Goal: Navigation & Orientation: Find specific page/section

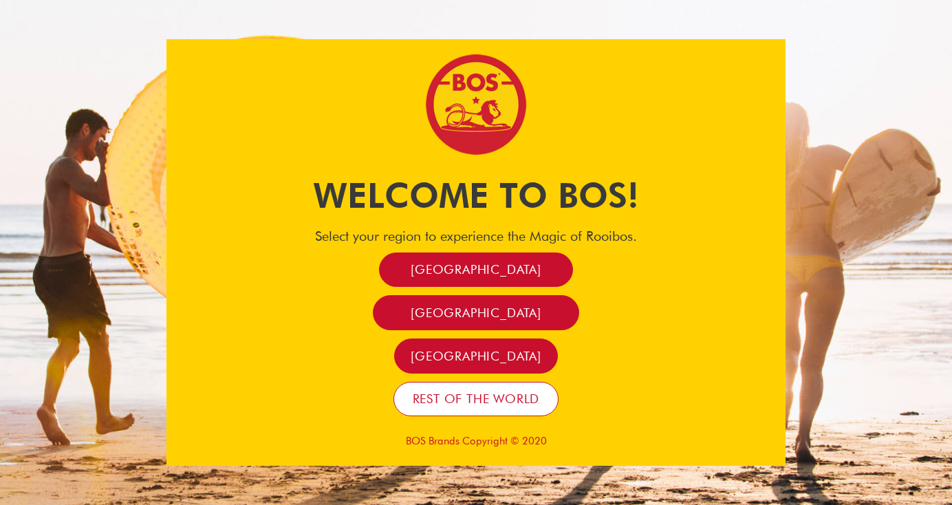
click at [459, 409] on link "Rest of the world" at bounding box center [476, 399] width 166 height 35
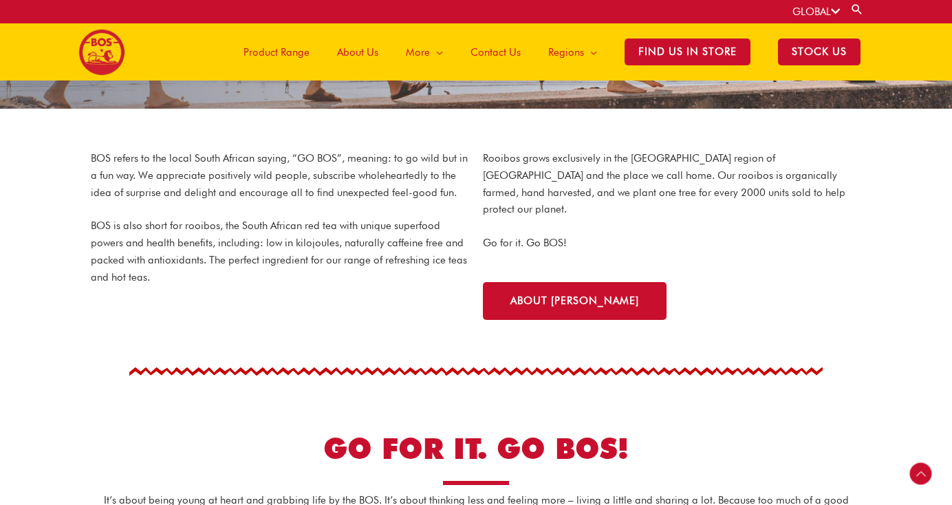
scroll to position [148, 0]
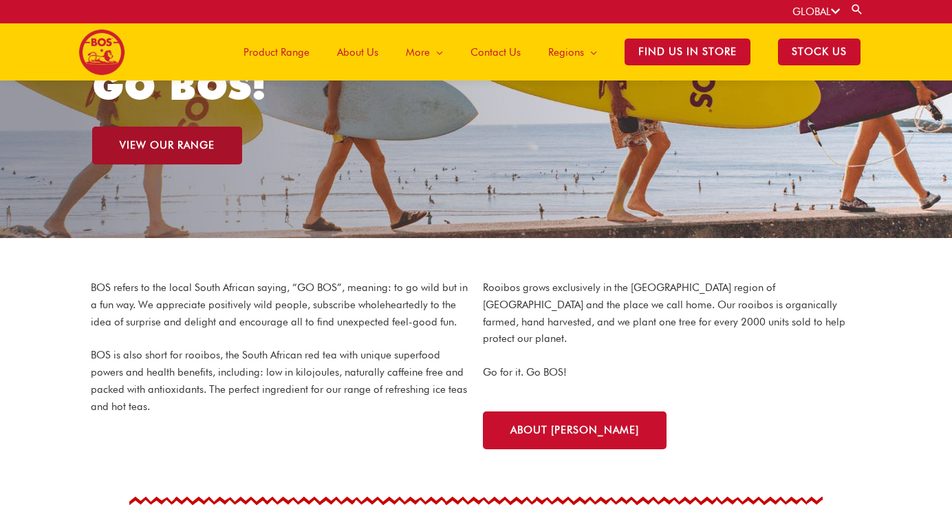
click at [204, 135] on link "VIEW OUR RANGE" at bounding box center [167, 146] width 150 height 38
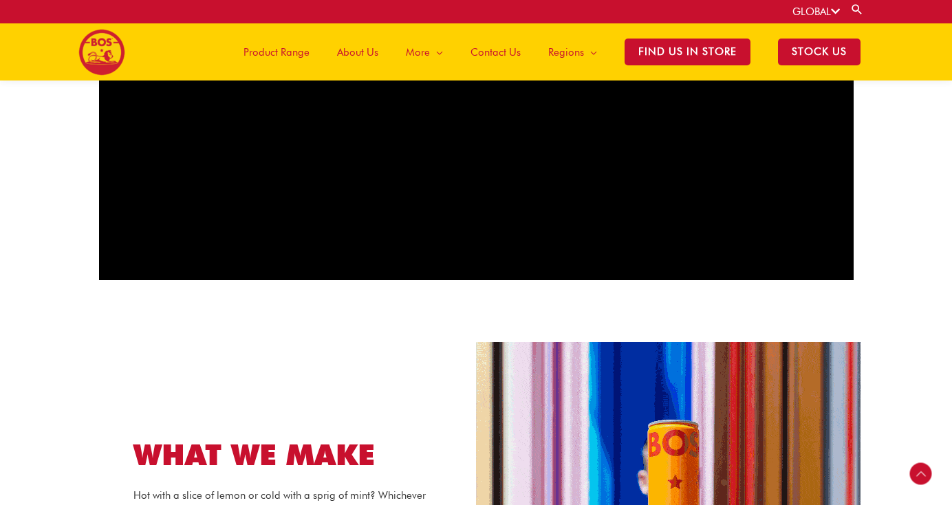
scroll to position [1226, 0]
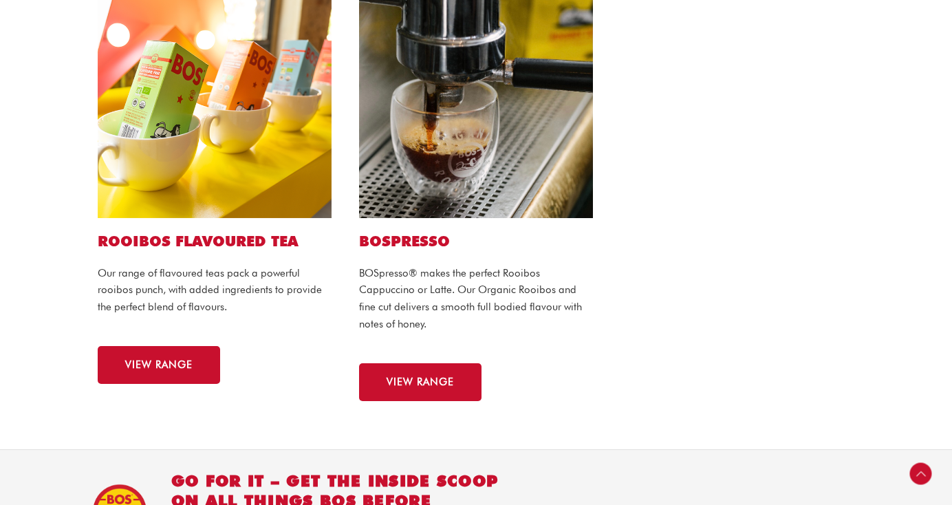
scroll to position [899, 0]
